Goal: Task Accomplishment & Management: Use online tool/utility

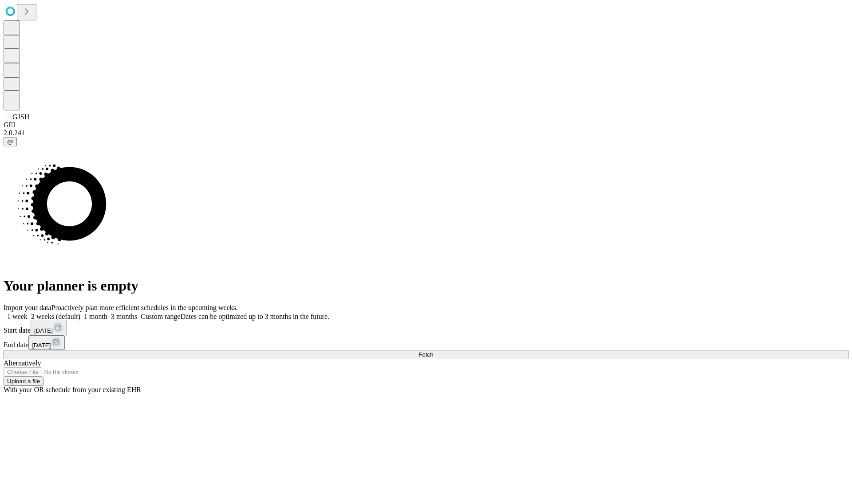
click at [433, 352] on span "Fetch" at bounding box center [426, 355] width 15 height 7
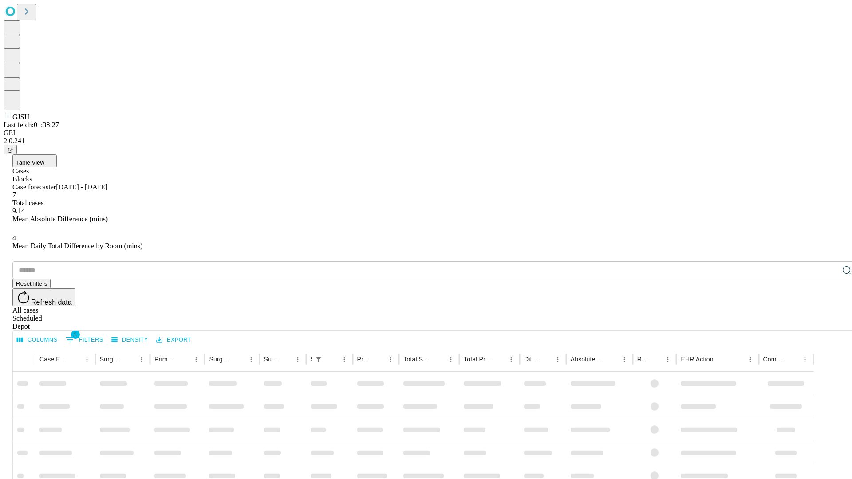
click at [829, 323] on div "Depot" at bounding box center [434, 327] width 845 height 8
